Goal: Answer question/provide support

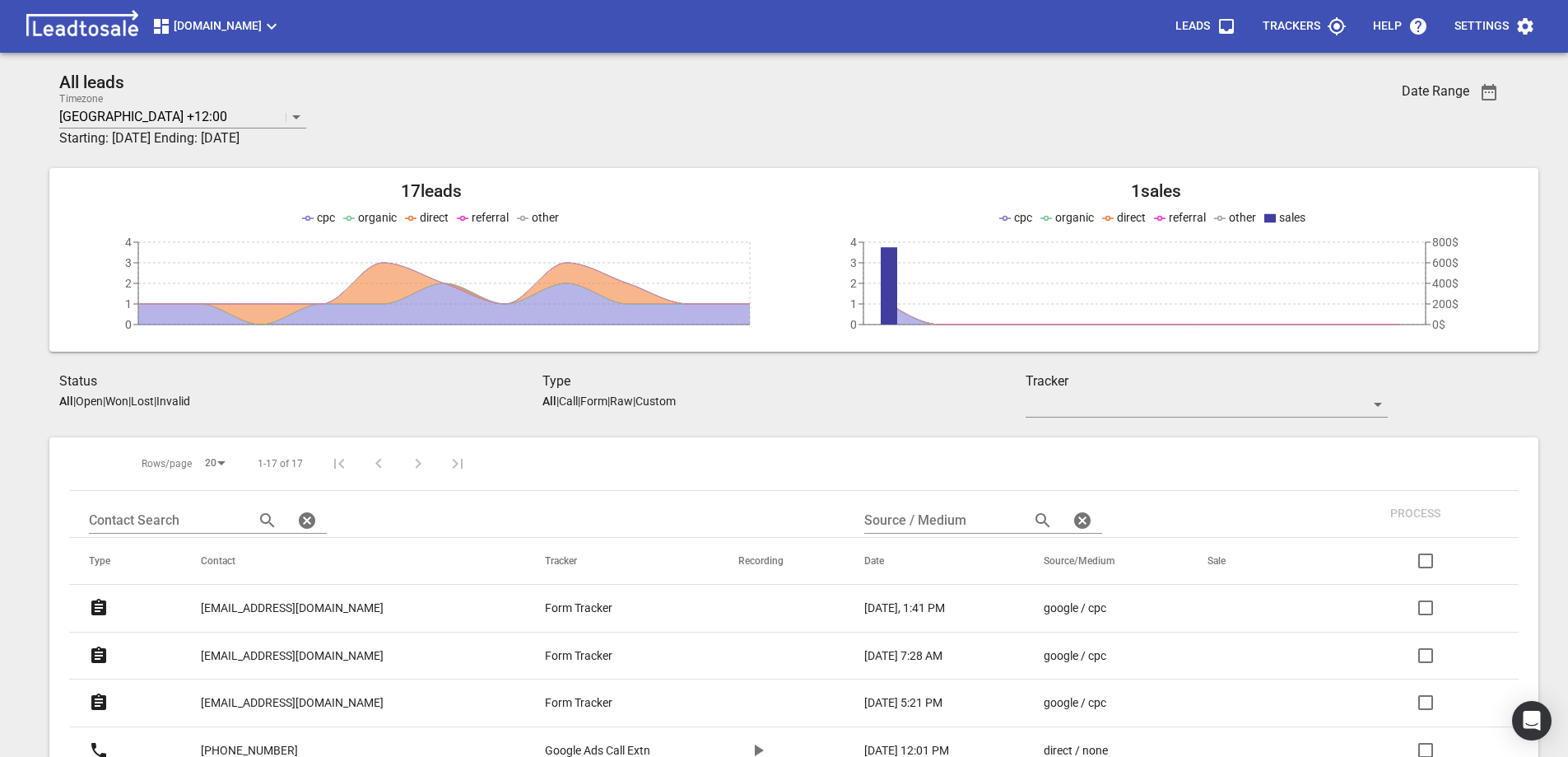
scroll to position [73, 0]
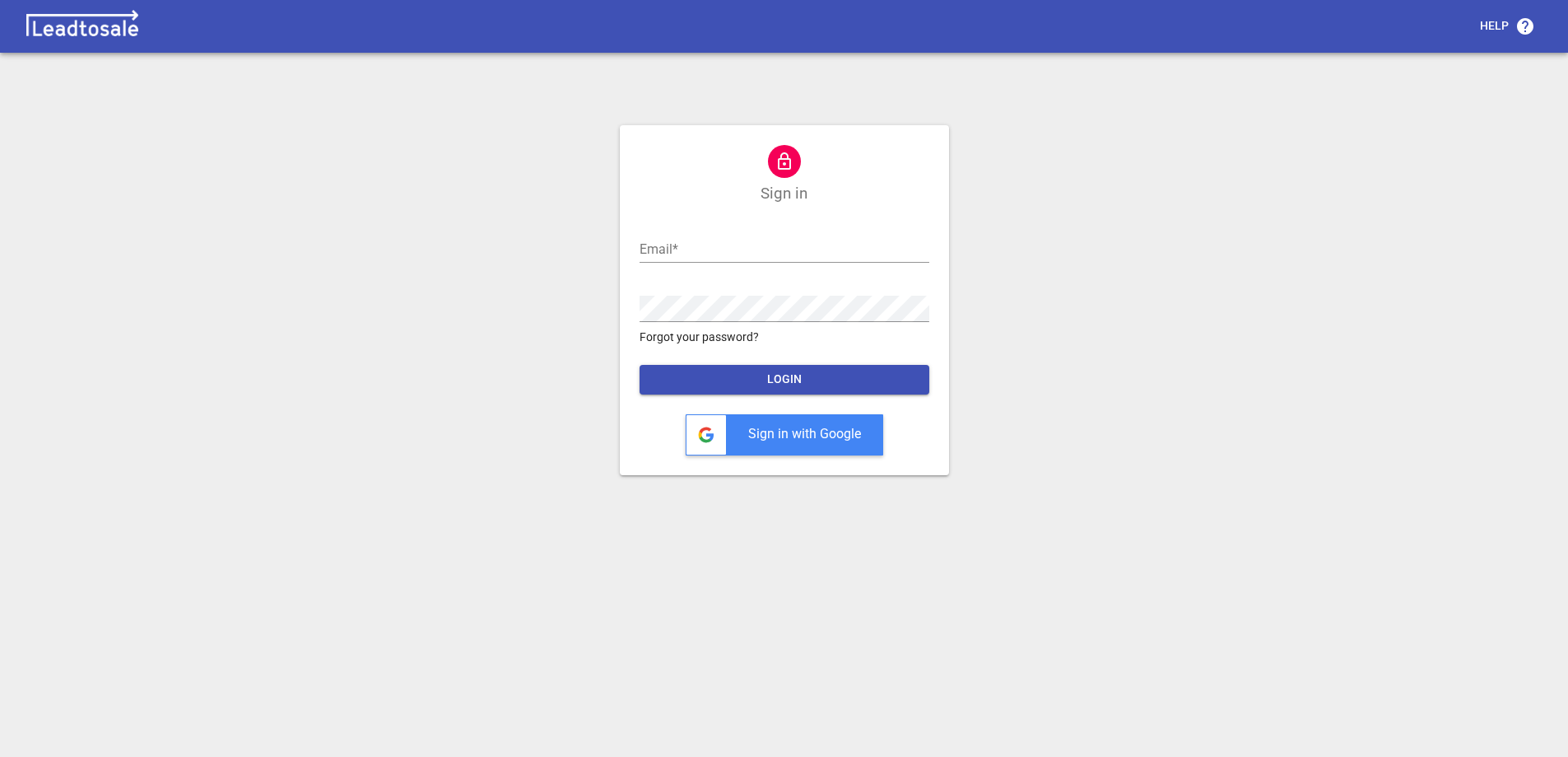
scroll to position [7, 0]
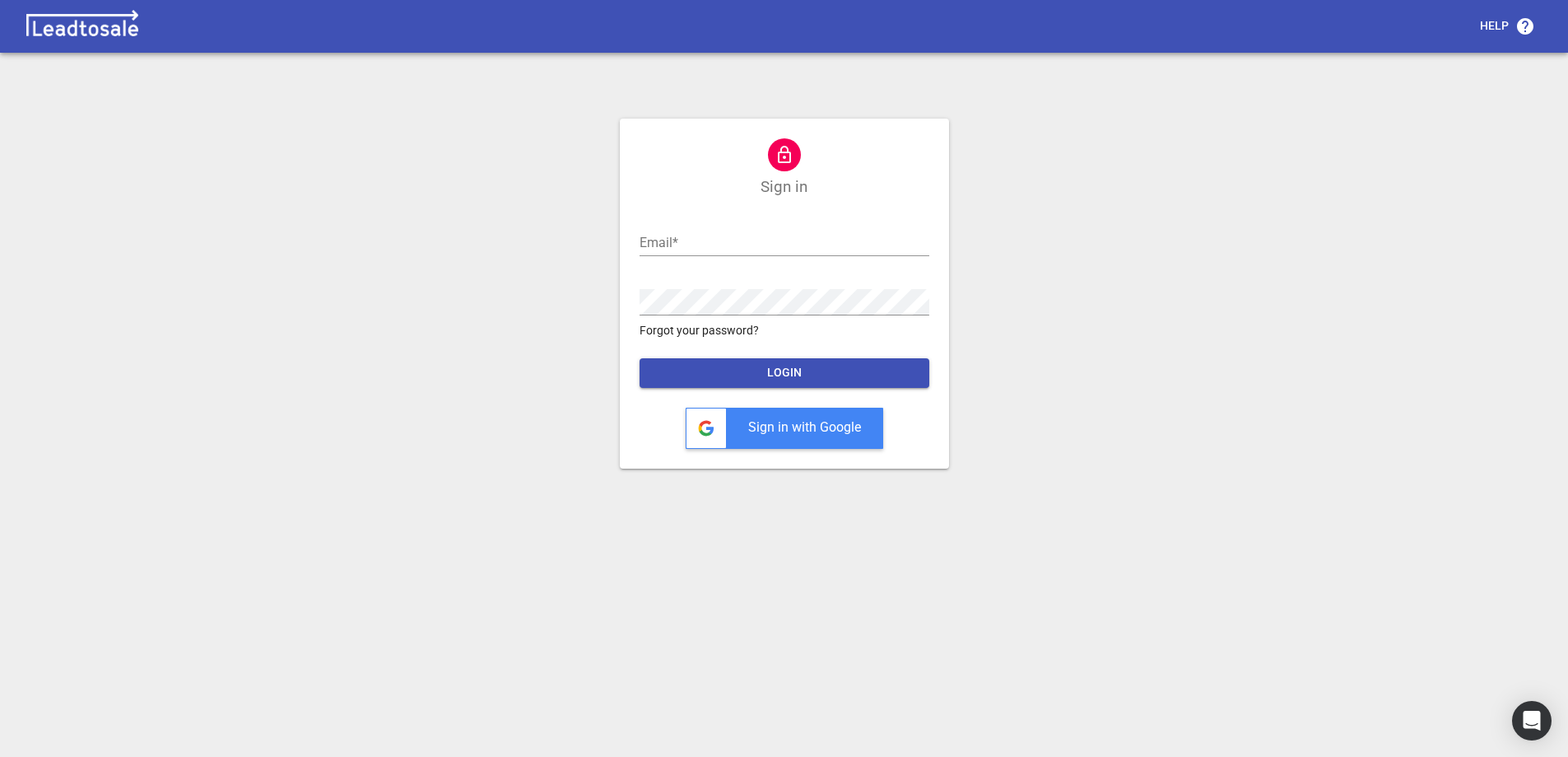
type input "ross@design2renovate.co.nz"
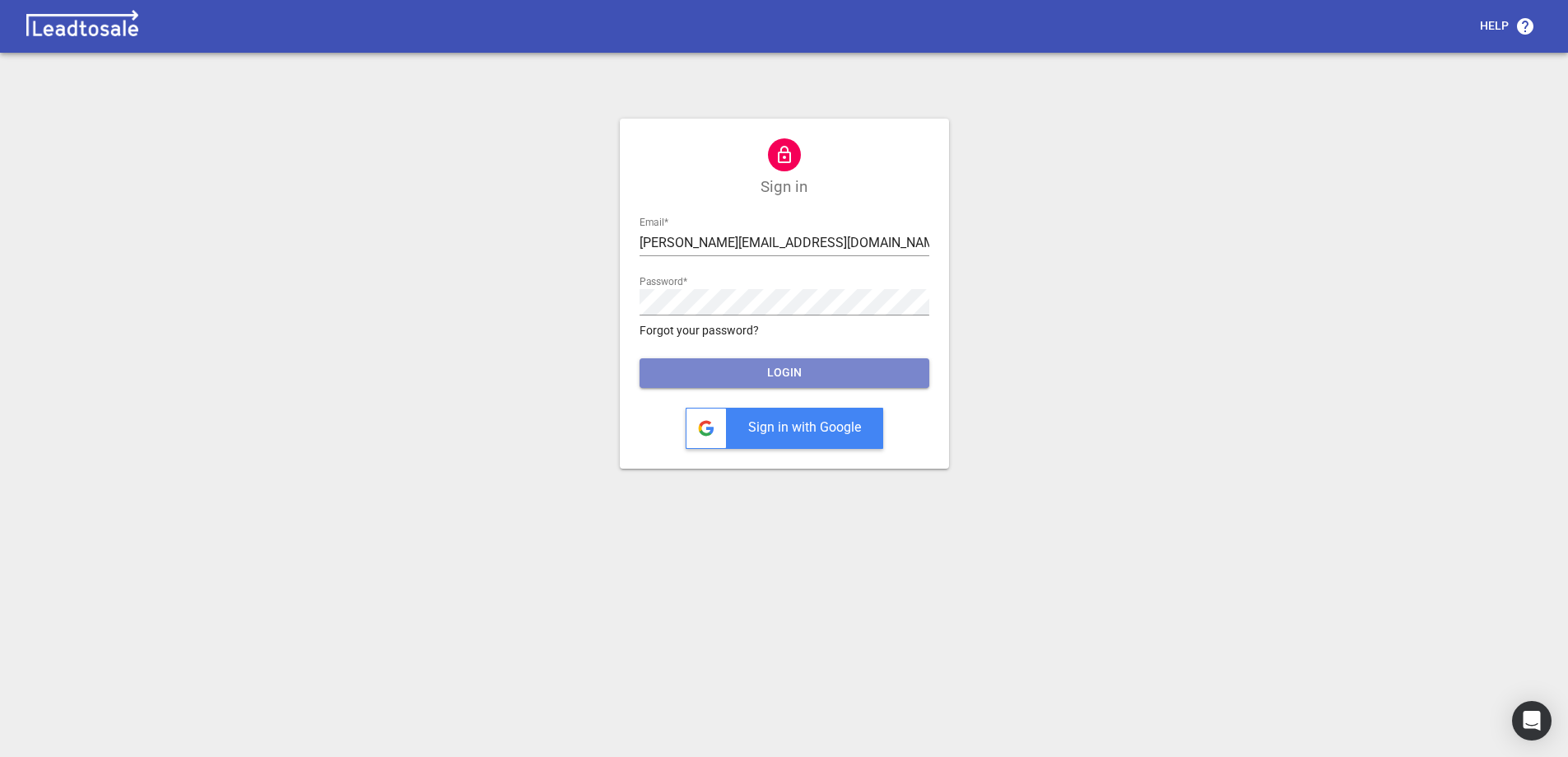
click at [830, 377] on span "LOGIN" at bounding box center [784, 372] width 263 height 16
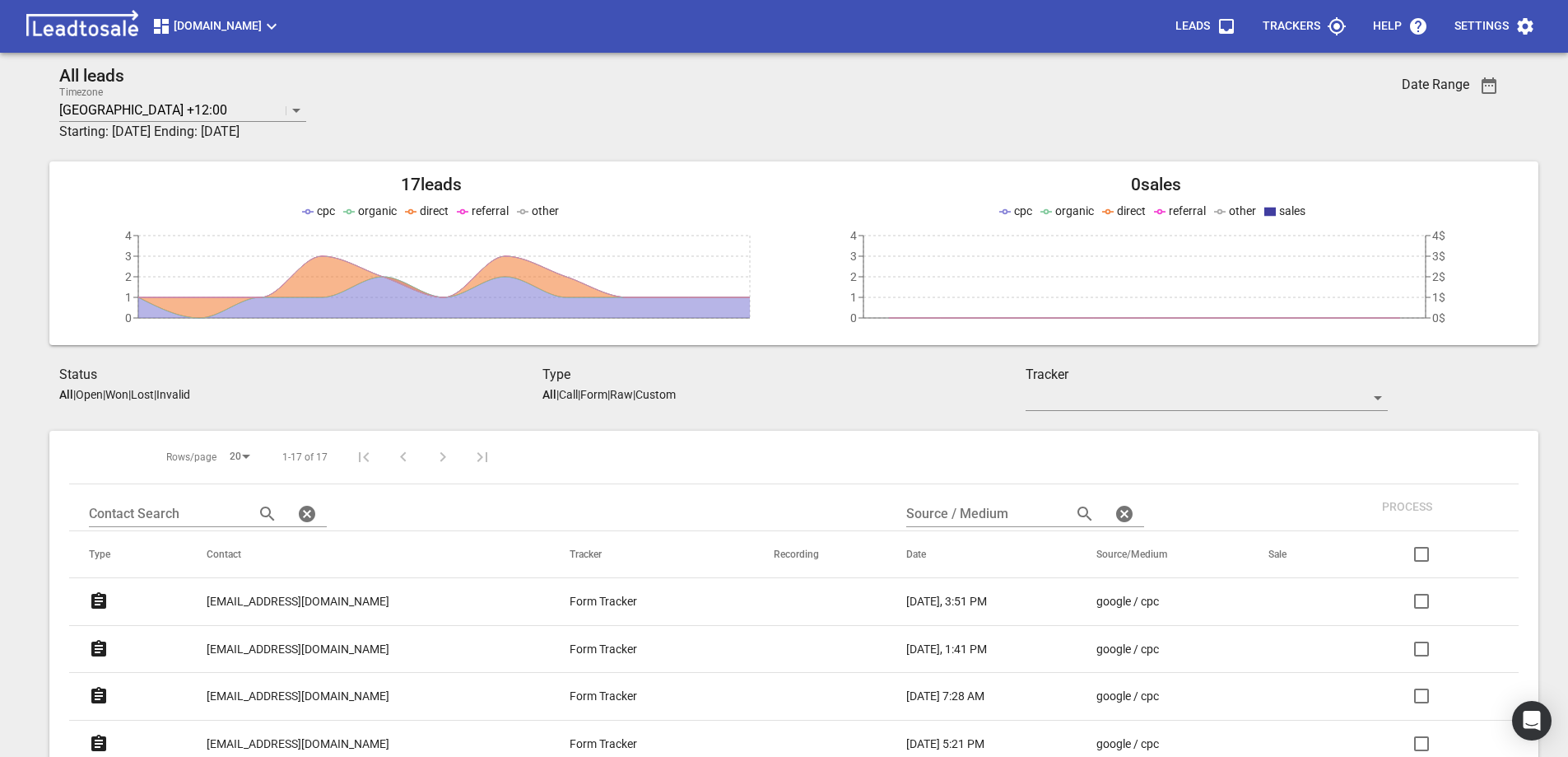
click at [292, 598] on p "kaybroad27@gmail.com" at bounding box center [298, 601] width 183 height 17
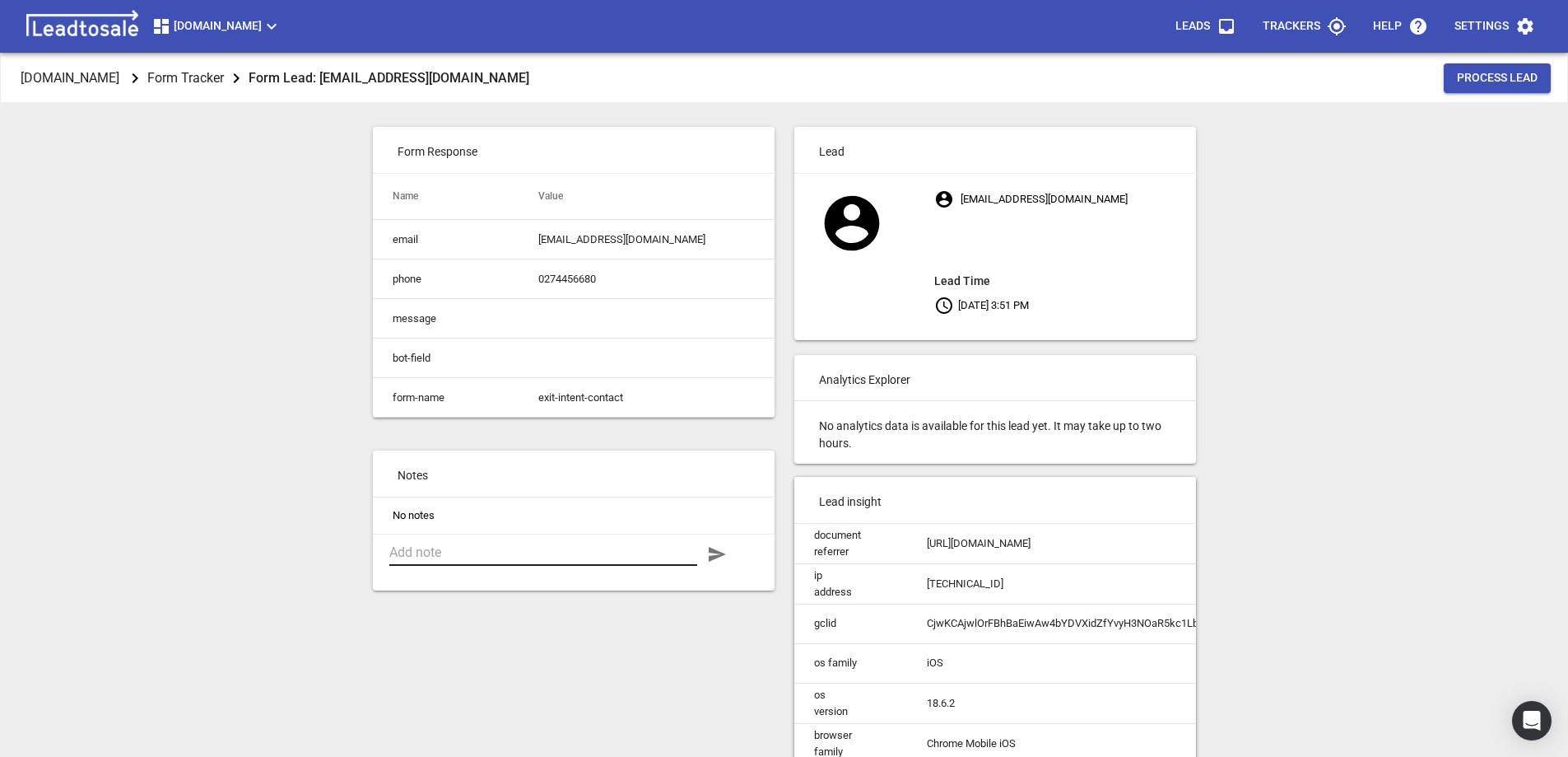
click at [529, 560] on textarea at bounding box center [543, 552] width 308 height 15
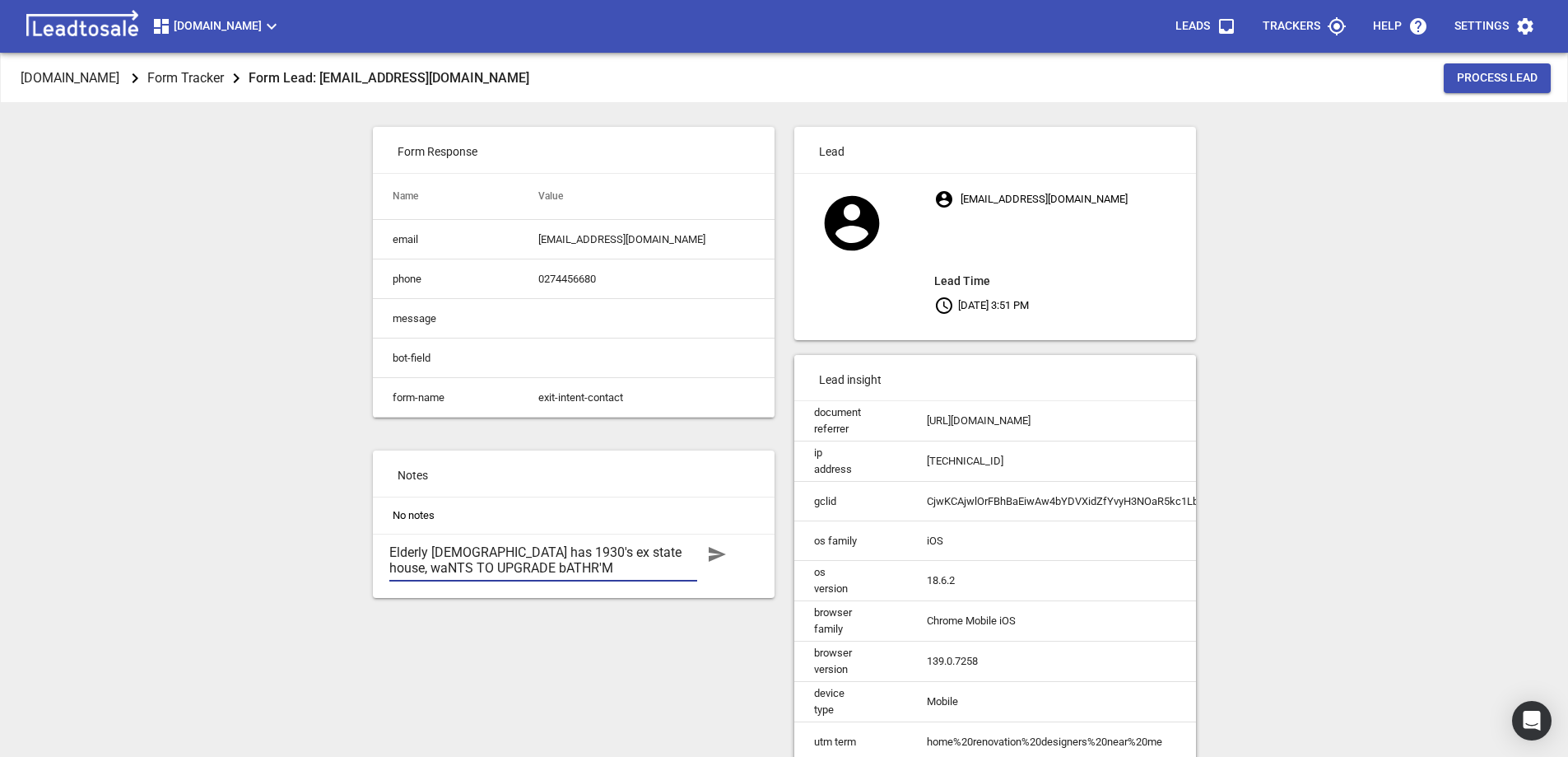
click at [632, 561] on textarea "Elderly lady has 1930's ex state house, waNTS TO UPGRADE bATHR'M" at bounding box center [543, 560] width 308 height 32
click at [406, 575] on textarea "Elderly lady has 1930's ex state house, wants to up[grade ex state house" at bounding box center [543, 560] width 308 height 32
click at [439, 575] on textarea "Elderly lady has 1930's ex state house, wants to upgrade ex state house" at bounding box center [543, 560] width 308 height 32
click at [607, 575] on textarea "Elderly lady has 1930's ex state house, wants to upgrade 1930's ex state house" at bounding box center [543, 560] width 308 height 32
click at [440, 576] on textarea "Elderly lady has 1930's ex state house, wants to upgrade 1930's ex state house.…" at bounding box center [543, 568] width 308 height 47
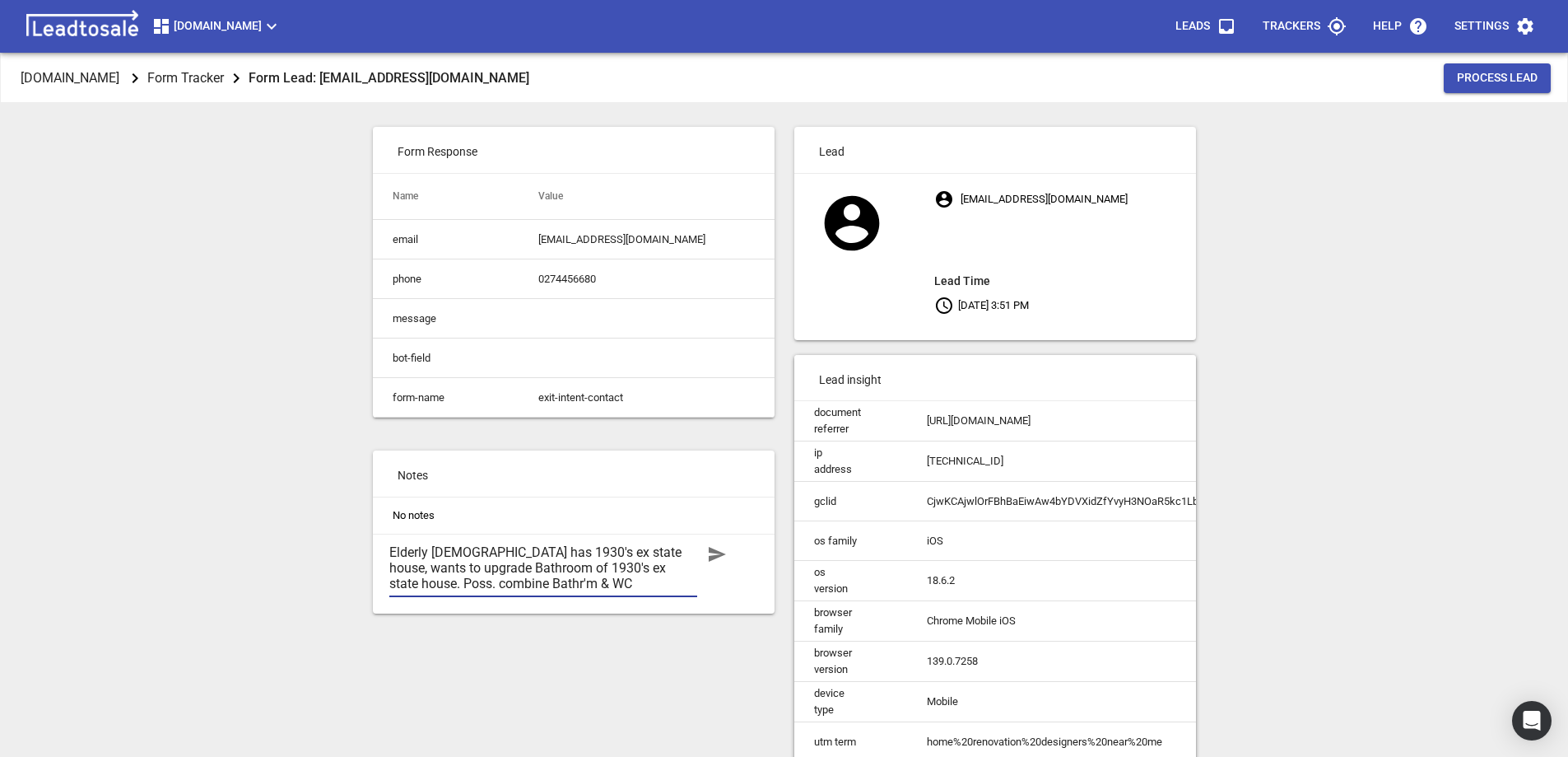
click at [582, 591] on textarea "Elderly lady has 1930's ex state house, wants to upgrade Bathroom of 1930's ex …" at bounding box center [543, 568] width 308 height 47
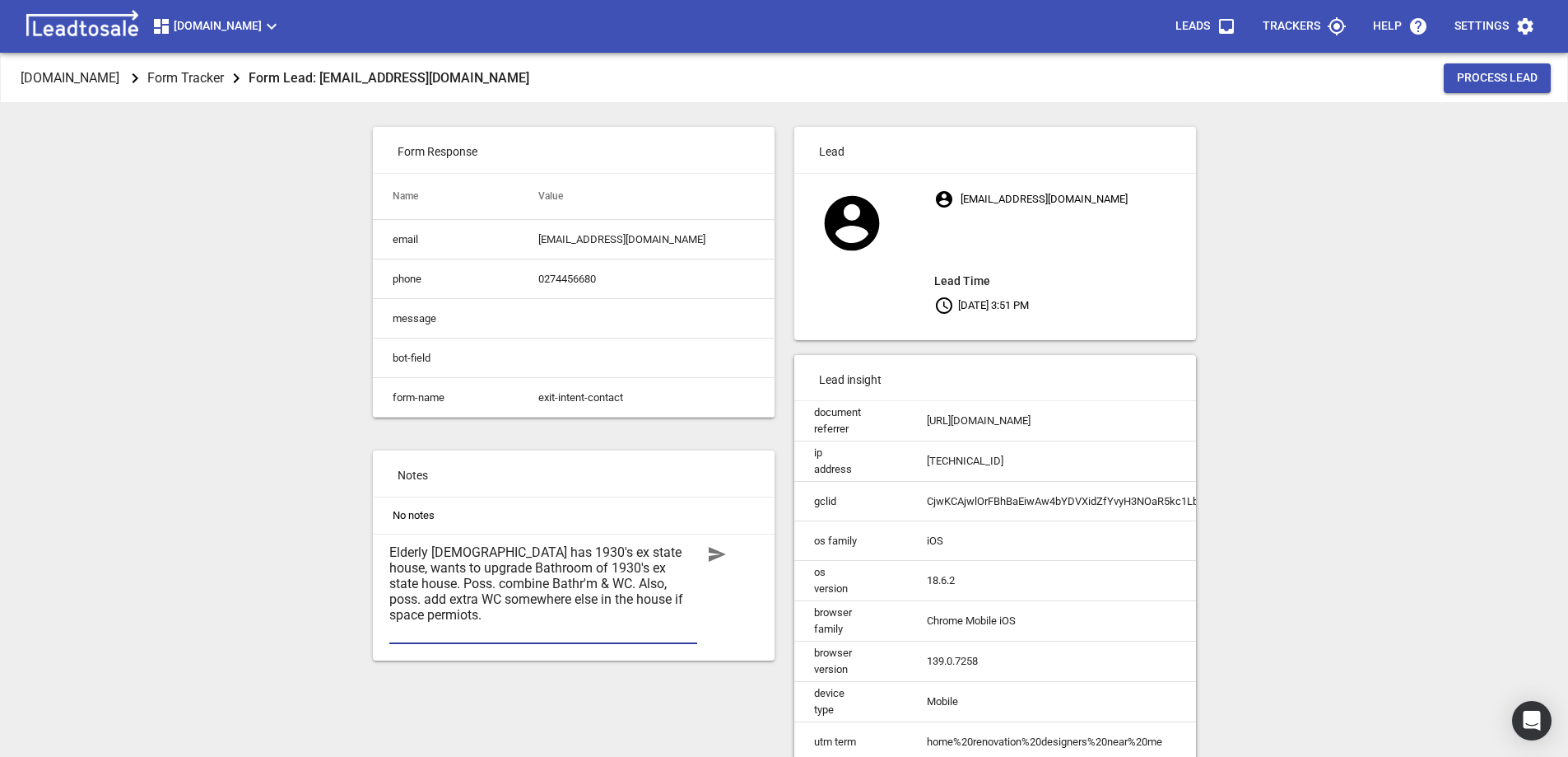
click at [650, 580] on textarea "Elderly lady has 1930's ex state house, wants to upgrade Bathroom of 1930's ex …" at bounding box center [543, 591] width 308 height 94
click at [670, 612] on textarea "Elderly lady has 1930's ex state house, wants to upgrade Bathroom of 1930's ex …" at bounding box center [543, 591] width 308 height 94
type textarea "Elderly lady has 1930's ex state house, wants to upgrade Bathroom of 1930's ex …"
click at [698, 611] on form "Elderly lady has 1930's ex state house, wants to upgrade Bathroom of 1930's ex …" at bounding box center [582, 597] width 386 height 126
click at [692, 616] on textarea "Elderly lady has 1930's ex state house, wants to upgrade Bathroom of 1930's ex …" at bounding box center [543, 591] width 308 height 94
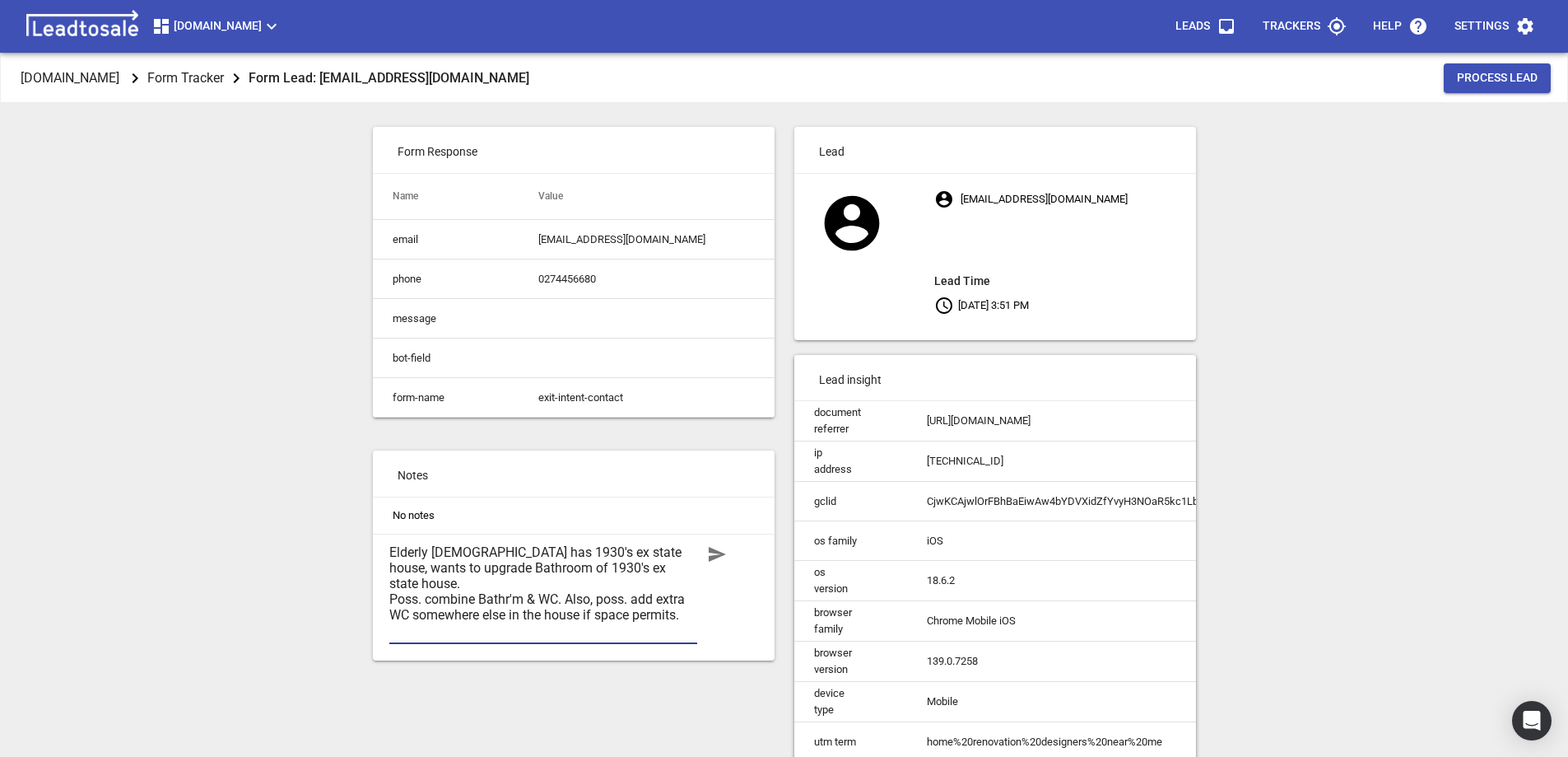
click at [717, 562] on icon "button" at bounding box center [718, 553] width 17 height 14
